Goal: Find specific page/section: Find specific page/section

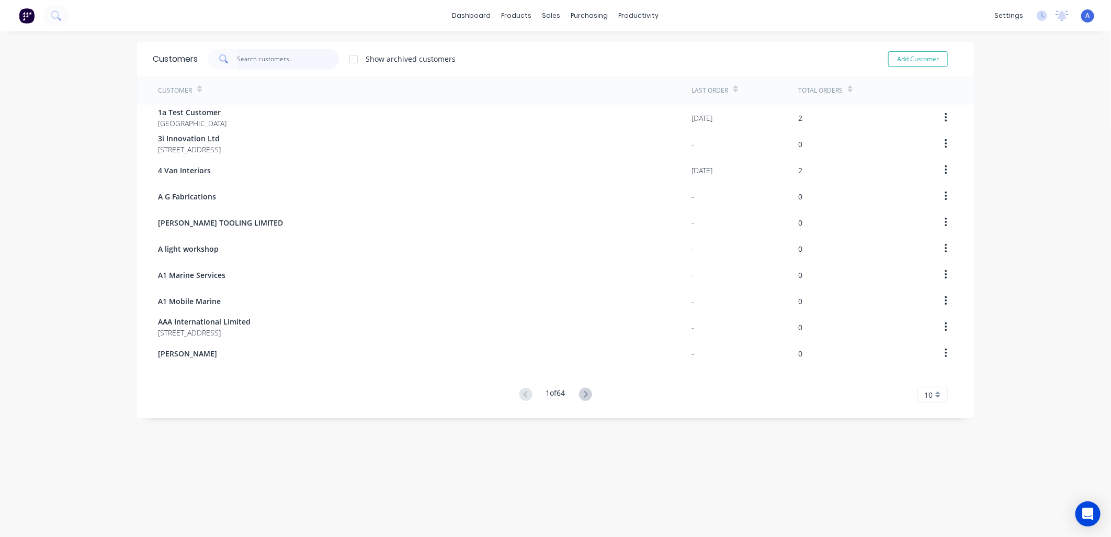
drag, startPoint x: 300, startPoint y: 59, endPoint x: 208, endPoint y: 54, distance: 92.7
click at [213, 54] on div at bounding box center [273, 59] width 131 height 21
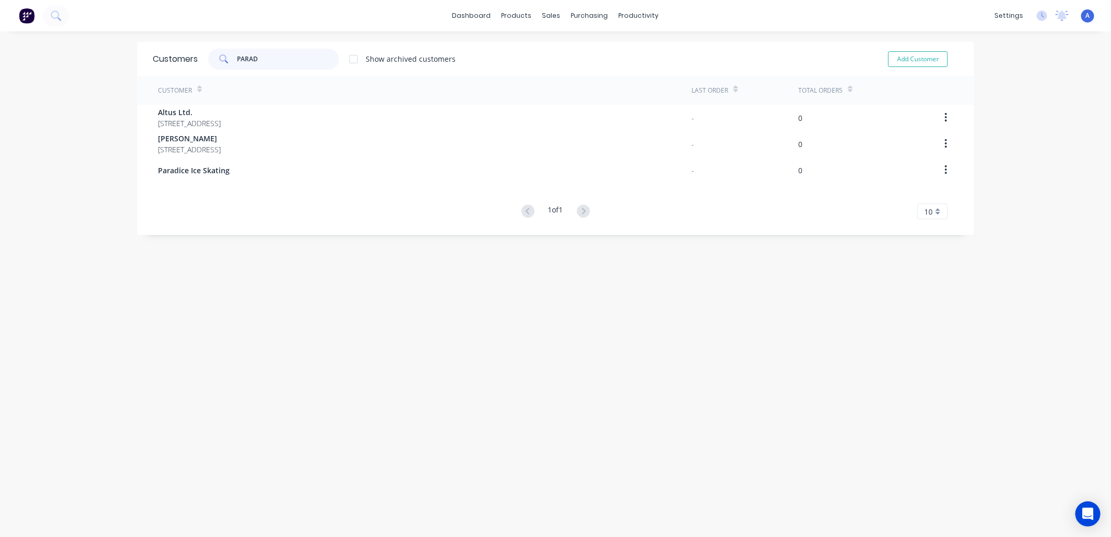
type input "PARAD"
click at [198, 163] on div "Paradice Ice Skating" at bounding box center [425, 170] width 534 height 26
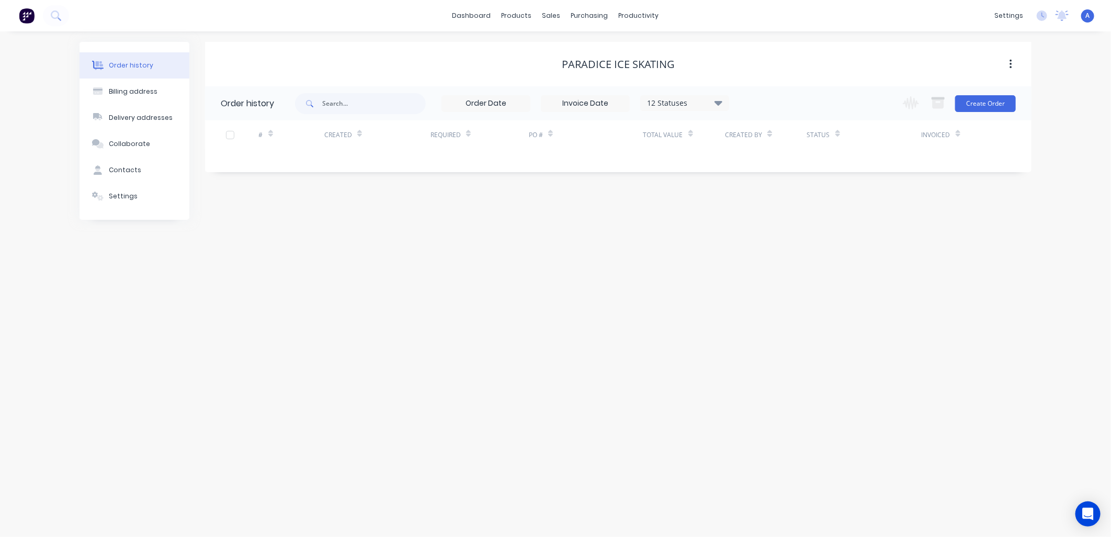
click at [124, 168] on div "Contacts" at bounding box center [125, 169] width 32 height 9
